Goal: Complete application form

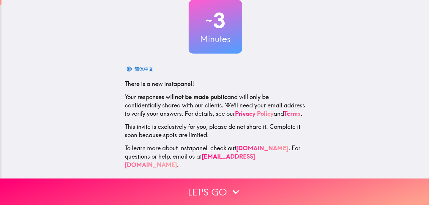
scroll to position [44, 0]
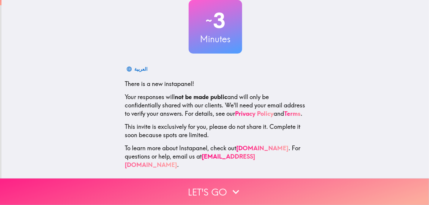
click at [204, 183] on button "Let's go" at bounding box center [214, 191] width 429 height 26
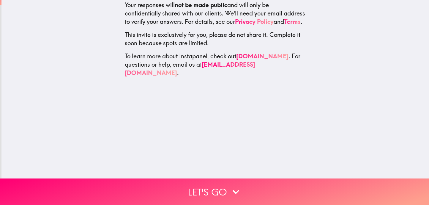
scroll to position [0, 0]
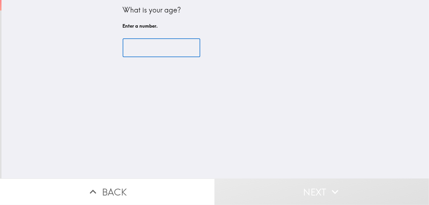
click at [123, 51] on input "number" at bounding box center [162, 48] width 78 height 18
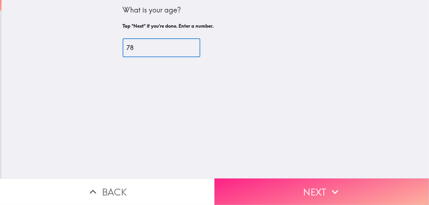
type input "78"
click at [312, 194] on button "Next" at bounding box center [322, 191] width 215 height 26
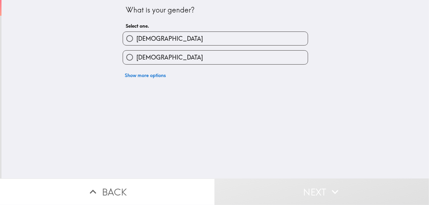
click at [126, 62] on input "[DEMOGRAPHIC_DATA]" at bounding box center [129, 57] width 13 height 13
radio input "true"
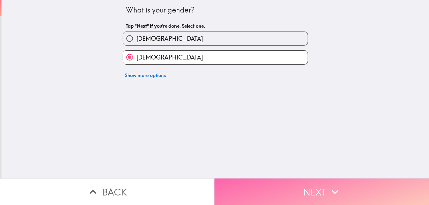
click at [305, 186] on button "Next" at bounding box center [322, 191] width 215 height 26
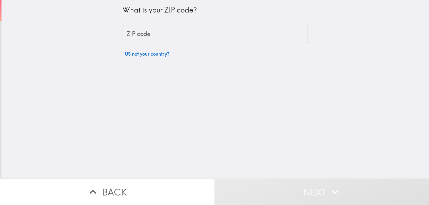
click at [138, 38] on input "ZIP code" at bounding box center [216, 34] width 186 height 18
